Goal: Check status: Check status

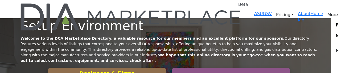
scroll to position [27, 0]
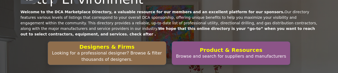
scroll to position [0, 0]
